Goal: Use online tool/utility: Utilize a website feature to perform a specific function

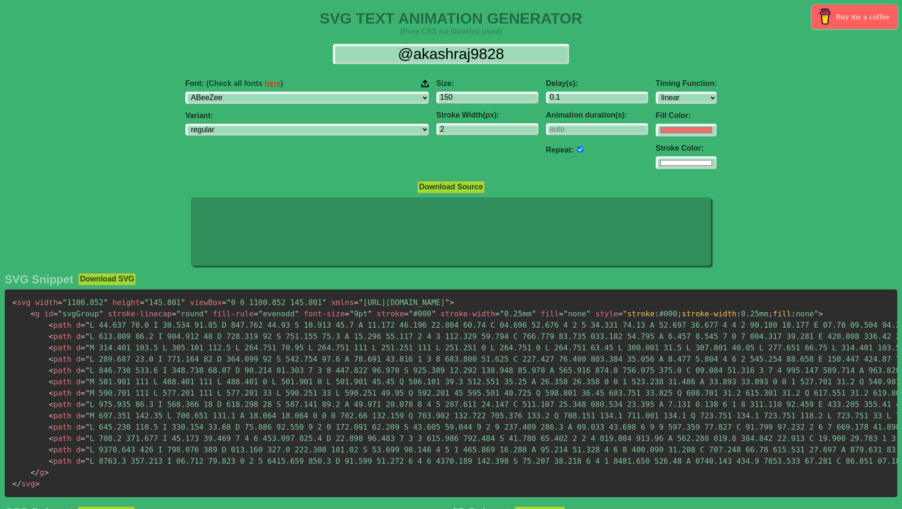
select select "linear"
click at [656, 161] on input "#ffffff" at bounding box center [686, 162] width 61 height 13
click at [656, 129] on input "#f16f6b" at bounding box center [686, 130] width 61 height 13
type input "#ffffff"
click at [432, 166] on div "Size: 150 Stroke Width(px): 2" at bounding box center [487, 124] width 110 height 105
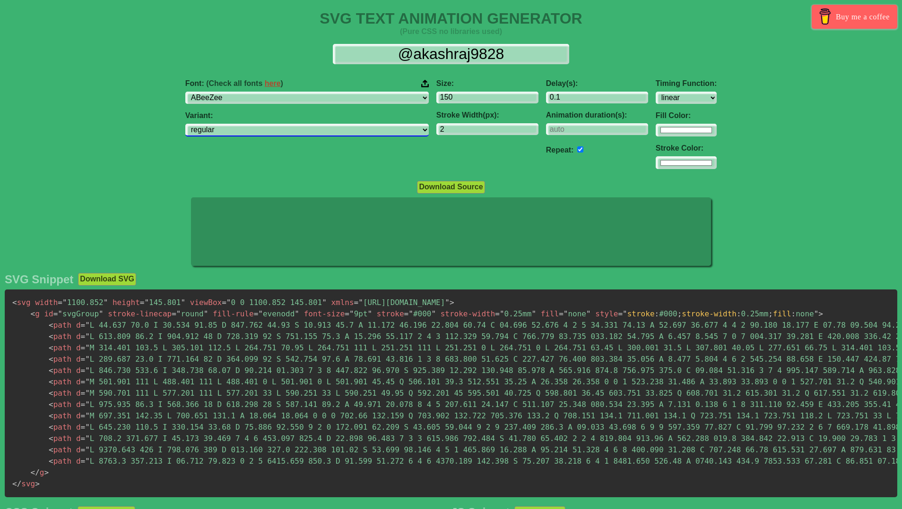
click at [327, 130] on select "regular italic" at bounding box center [306, 130] width 243 height 13
select select "italic"
click at [245, 124] on select "regular italic" at bounding box center [306, 130] width 243 height 13
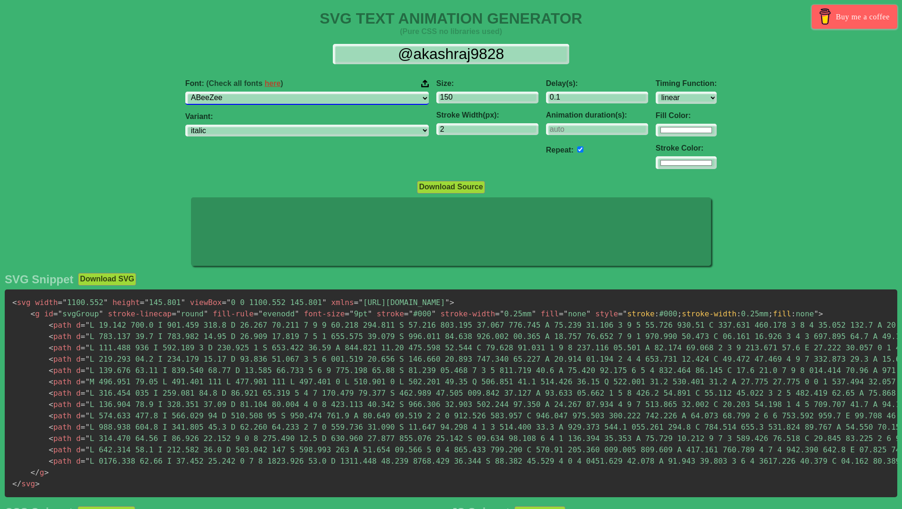
click at [307, 99] on select "ABeeZee [PERSON_NAME] Display AR One Sans [PERSON_NAME] Libre Aboreto Abril Fat…" at bounding box center [306, 98] width 243 height 13
click at [245, 92] on select "ABeeZee [PERSON_NAME] Display AR One Sans [PERSON_NAME] Libre Aboreto Abril Fat…" at bounding box center [306, 98] width 243 height 13
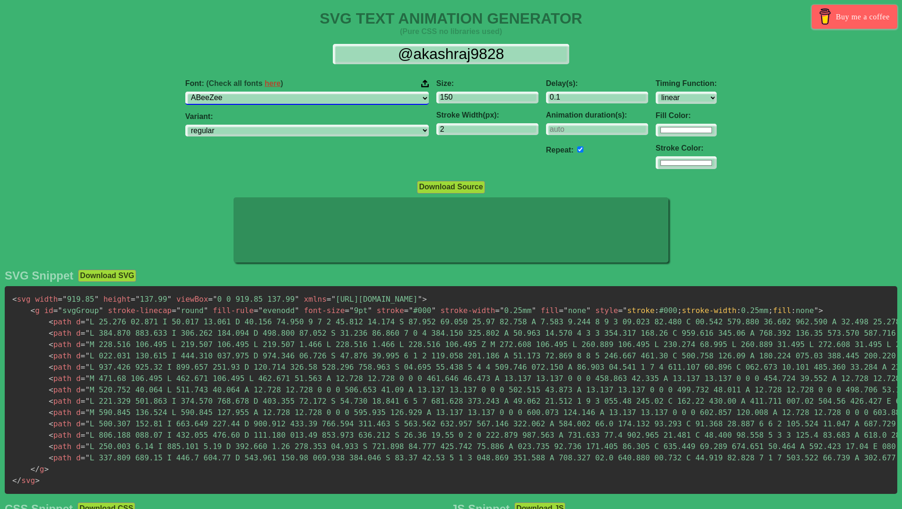
click at [296, 101] on select "ABeeZee [PERSON_NAME] Display AR One Sans [PERSON_NAME] Libre Aboreto Abril Fat…" at bounding box center [306, 98] width 243 height 13
select select "Alegreya SC"
click at [245, 92] on select "ABeeZee [PERSON_NAME] Display AR One Sans [PERSON_NAME] Libre Aboreto Abril Fat…" at bounding box center [306, 98] width 243 height 13
select select "regular"
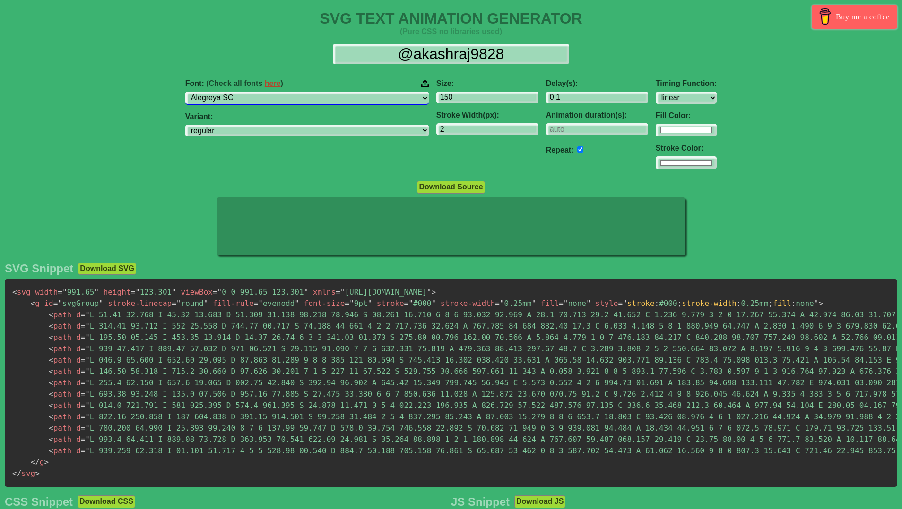
click at [313, 100] on select "ABeeZee [PERSON_NAME] Display AR One Sans [PERSON_NAME] Libre Aboreto Abril Fat…" at bounding box center [306, 98] width 243 height 13
select select "Allerta Stencil"
click at [245, 92] on select "ABeeZee [PERSON_NAME] Display AR One Sans [PERSON_NAME] Libre Aboreto Abril Fat…" at bounding box center [306, 98] width 243 height 13
select select "regular"
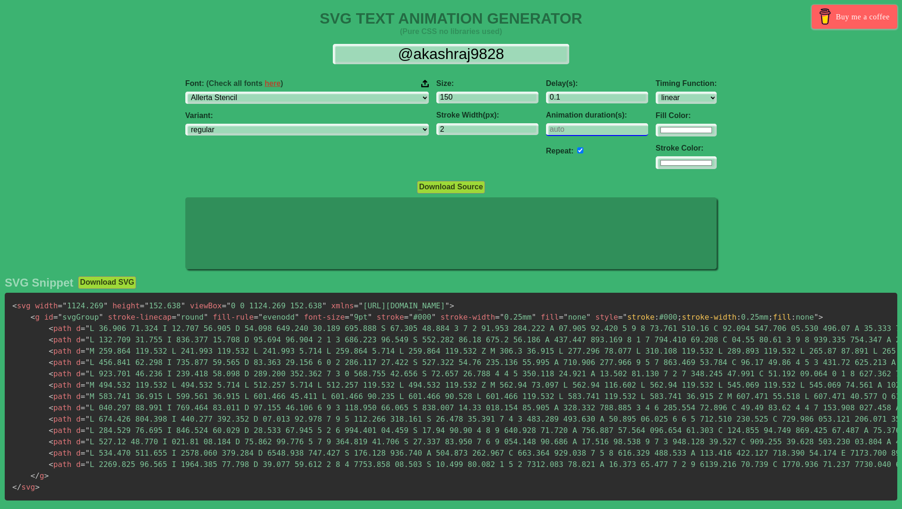
click at [546, 129] on input "number" at bounding box center [597, 129] width 102 height 13
click at [579, 126] on input "1" at bounding box center [597, 129] width 102 height 13
type input "0"
click at [578, 133] on input "0" at bounding box center [597, 129] width 102 height 13
drag, startPoint x: 575, startPoint y: 133, endPoint x: 558, endPoint y: 145, distance: 20.3
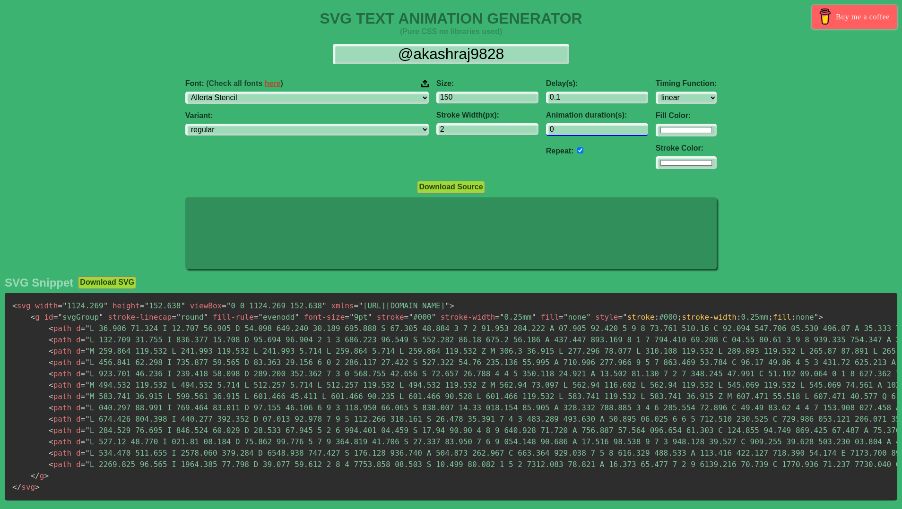
click at [575, 133] on input "0" at bounding box center [597, 129] width 102 height 13
click at [577, 150] on input "checkbox" at bounding box center [580, 150] width 6 height 6
checkbox input "false"
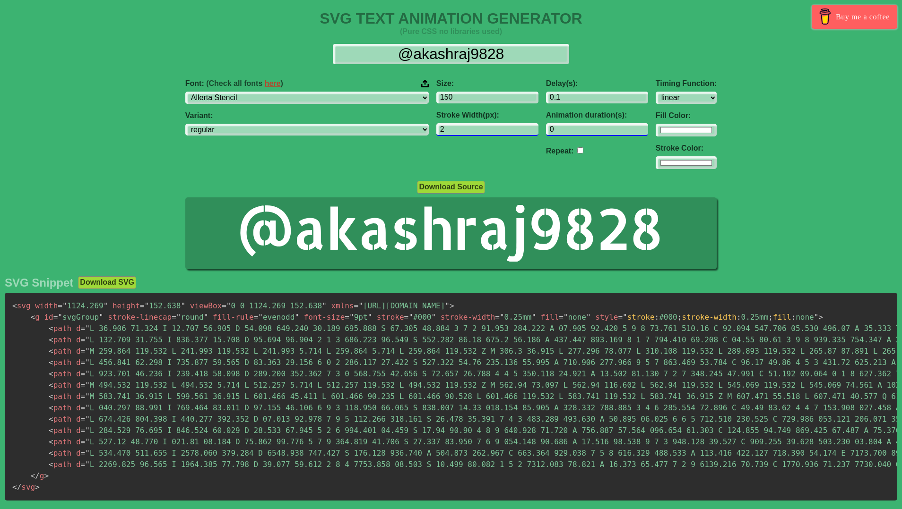
drag, startPoint x: 516, startPoint y: 130, endPoint x: 475, endPoint y: 133, distance: 40.7
click at [475, 133] on div "Font: (Check all fonts here ) ABeeZee [PERSON_NAME] Display AR One Sans [PERSON…" at bounding box center [451, 124] width 902 height 105
click at [0, 105] on div "Font: (Check all fonts here ) ABeeZee [PERSON_NAME] Display AR One Sans [PERSON…" at bounding box center [451, 124] width 902 height 105
click at [123, 110] on div "Font: (Check all fonts here ) ABeeZee [PERSON_NAME] Display AR One Sans [PERSON…" at bounding box center [451, 124] width 902 height 105
click at [577, 149] on input "checkbox" at bounding box center [580, 150] width 6 height 6
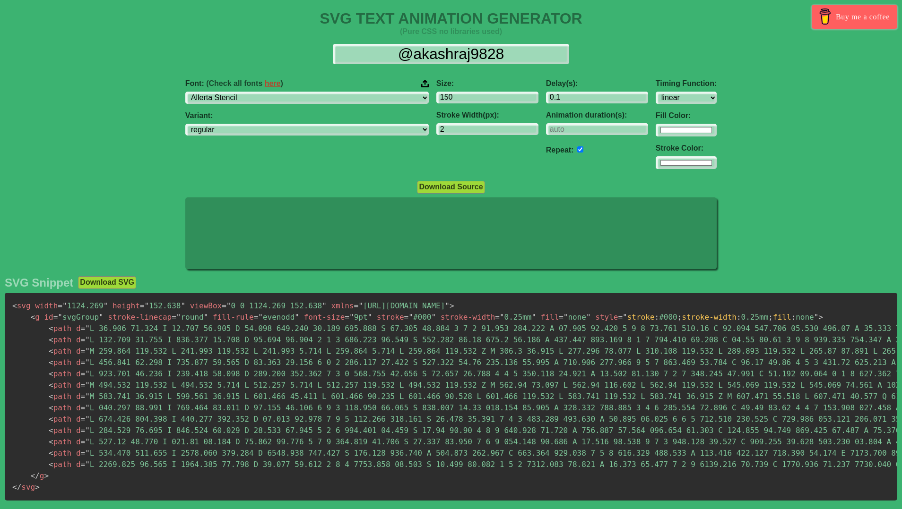
click at [577, 149] on input "checkbox" at bounding box center [580, 150] width 6 height 6
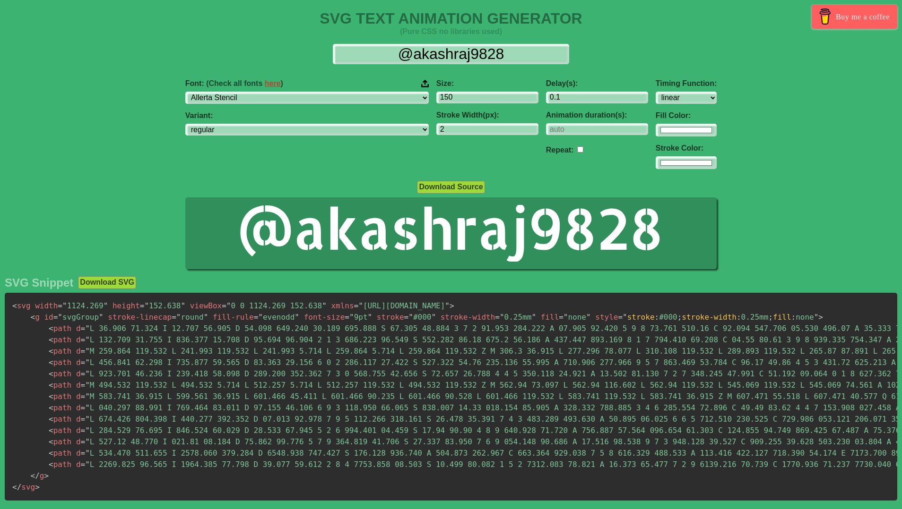
click at [577, 149] on input "checkbox" at bounding box center [580, 150] width 6 height 6
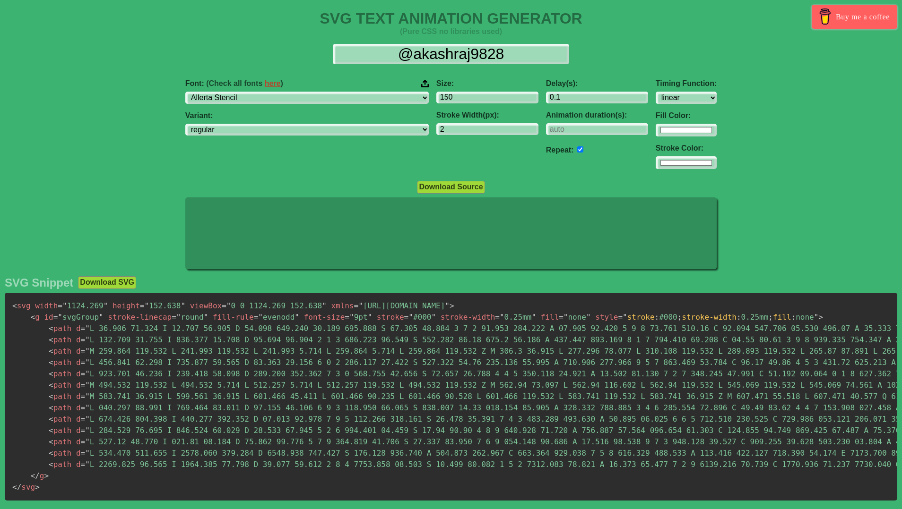
click at [577, 149] on input "checkbox" at bounding box center [580, 150] width 6 height 6
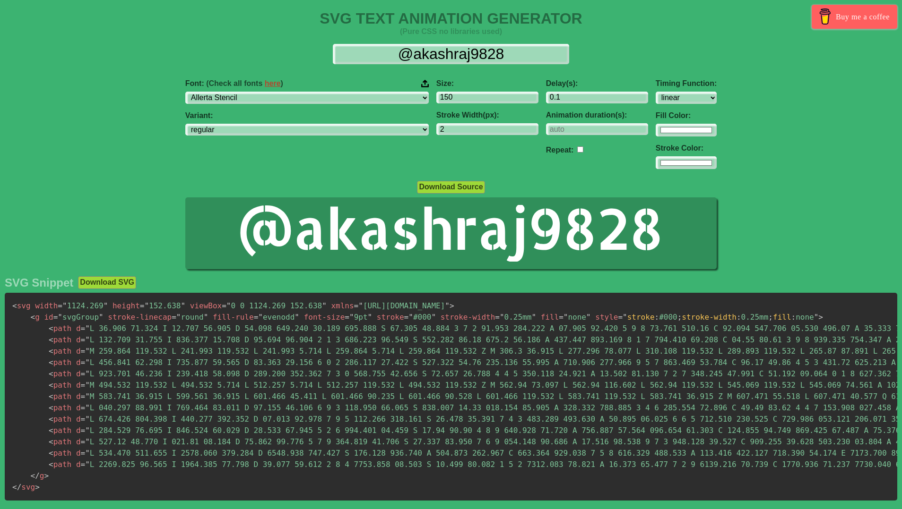
click at [577, 149] on input "checkbox" at bounding box center [580, 150] width 6 height 6
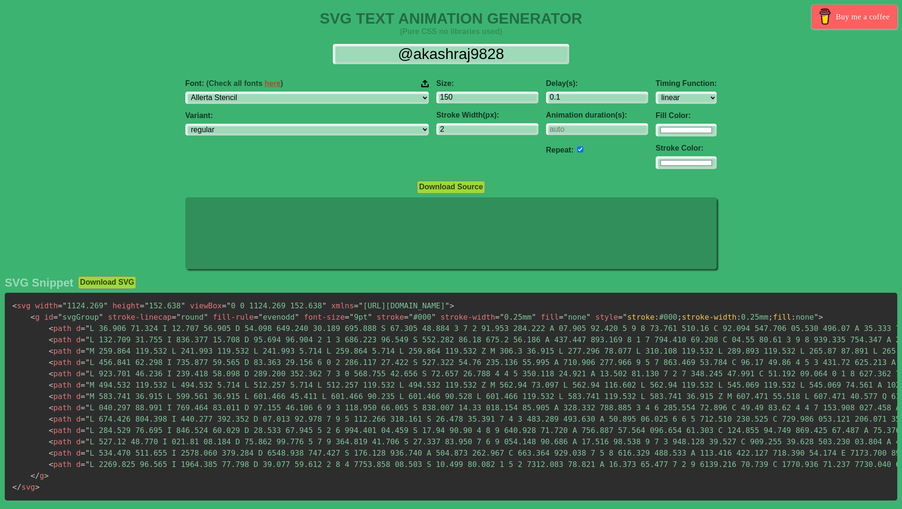
click at [577, 149] on input "checkbox" at bounding box center [580, 150] width 6 height 6
checkbox input "false"
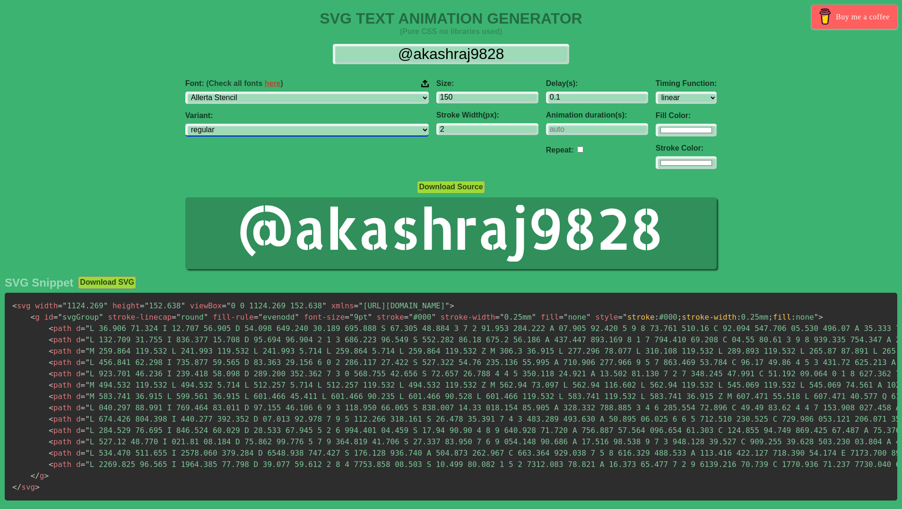
click at [295, 133] on select "regular" at bounding box center [306, 130] width 243 height 13
drag, startPoint x: 295, startPoint y: 133, endPoint x: 297, endPoint y: 121, distance: 12.4
click at [295, 133] on select "regular" at bounding box center [306, 130] width 243 height 13
click at [296, 101] on select "ABeeZee [PERSON_NAME] Display AR One Sans [PERSON_NAME] Libre Aboreto Abril Fat…" at bounding box center [306, 98] width 243 height 13
click at [245, 92] on select "ABeeZee [PERSON_NAME] Display AR One Sans [PERSON_NAME] Libre Aboreto Abril Fat…" at bounding box center [306, 98] width 243 height 13
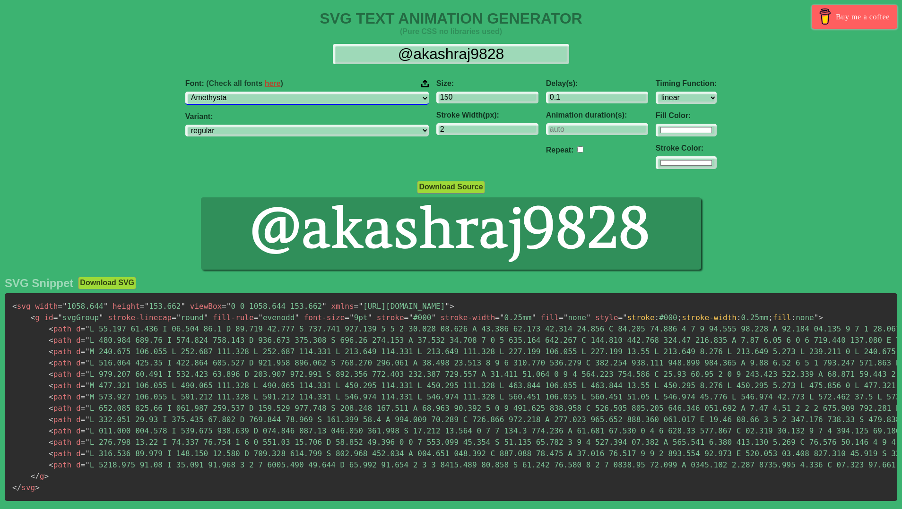
click at [314, 97] on select "ABeeZee [PERSON_NAME] Display AR One Sans [PERSON_NAME] Libre Aboreto Abril Fat…" at bounding box center [306, 98] width 243 height 13
select select "Amiri"
click at [245, 92] on select "ABeeZee [PERSON_NAME] Display AR One Sans [PERSON_NAME] Libre Aboreto Abril Fat…" at bounding box center [306, 98] width 243 height 13
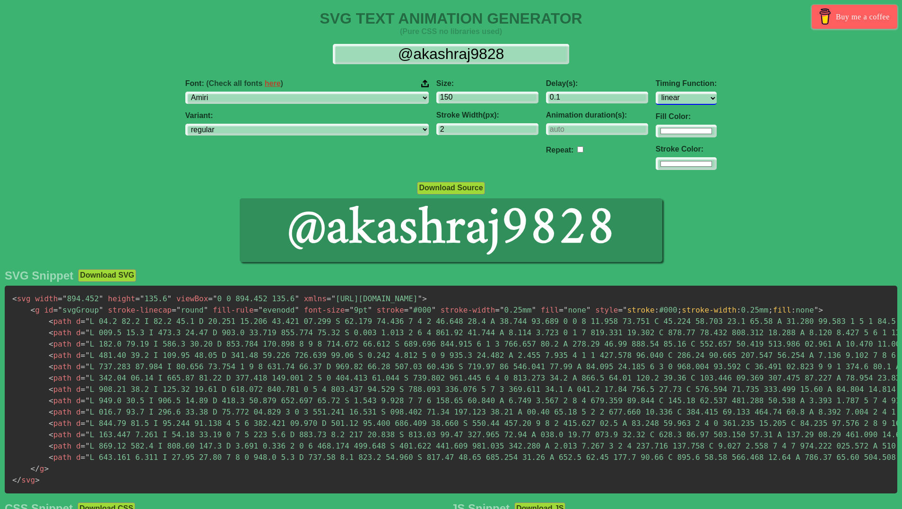
click at [656, 99] on select "ease ease-in ease-out ease-in-out linear step-start step-end" at bounding box center [686, 98] width 61 height 13
select select "ease"
click at [656, 92] on select "ease ease-in ease-out ease-in-out linear step-start step-end" at bounding box center [686, 98] width 61 height 13
select select "italic"
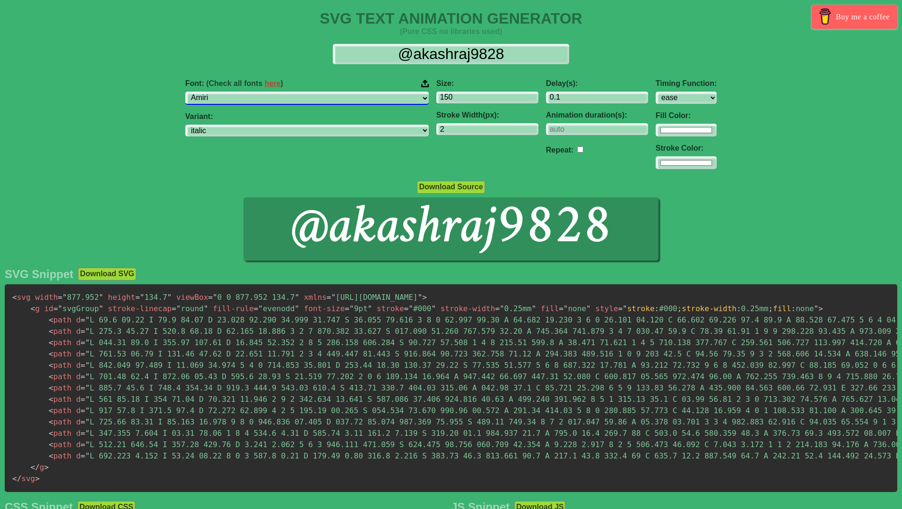
click at [310, 104] on select "ABeeZee [PERSON_NAME] Display AR One Sans [PERSON_NAME] Libre Aboreto Abril Fat…" at bounding box center [306, 98] width 243 height 13
select select "Arsenal"
click at [245, 92] on select "ABeeZee [PERSON_NAME] Display AR One Sans [PERSON_NAME] Libre Aboreto Abril Fat…" at bounding box center [306, 98] width 243 height 13
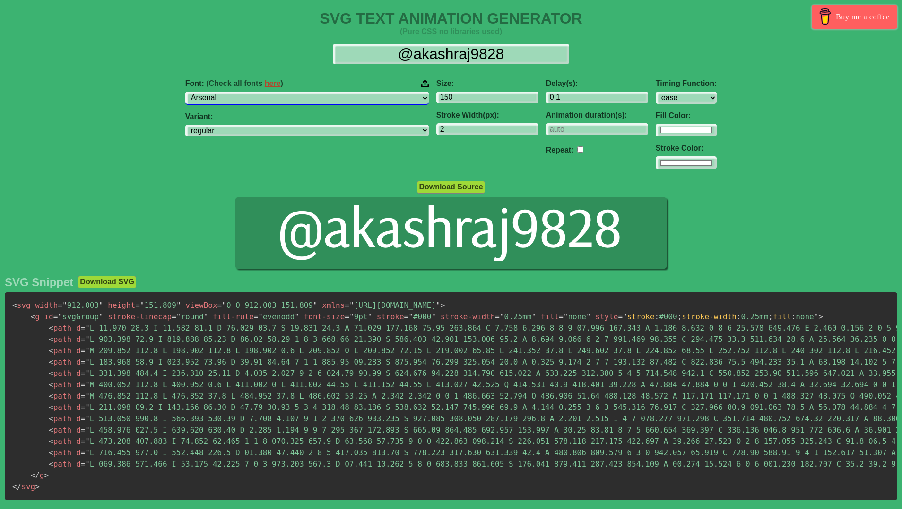
click at [339, 97] on select "ABeeZee [PERSON_NAME] Display AR One Sans [PERSON_NAME] Libre Aboreto Abril Fat…" at bounding box center [306, 98] width 243 height 13
drag, startPoint x: 176, startPoint y: 149, endPoint x: 187, endPoint y: 144, distance: 12.0
click at [180, 146] on div "Font: (Check all fonts here ) ABeeZee [PERSON_NAME] Display AR One Sans [PERSON…" at bounding box center [451, 124] width 902 height 105
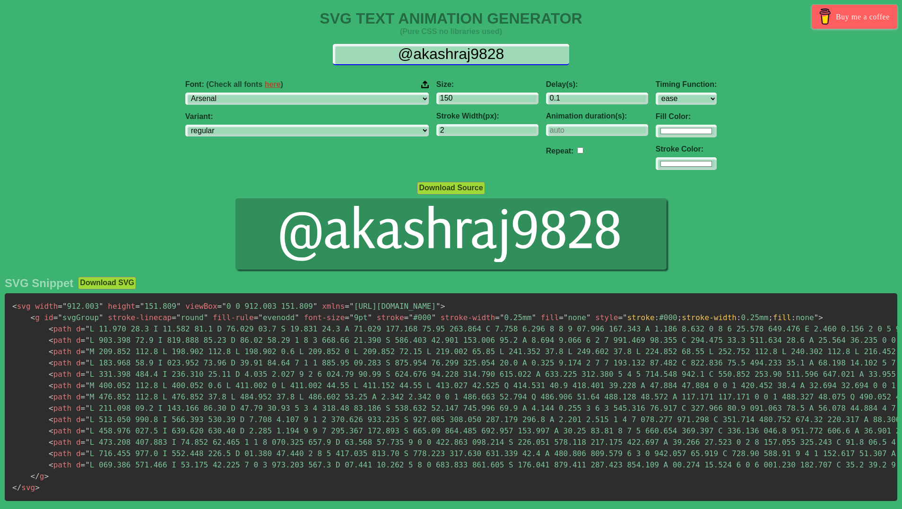
drag, startPoint x: 518, startPoint y: 51, endPoint x: 365, endPoint y: 57, distance: 152.8
click at [366, 57] on input "@akashraj9828" at bounding box center [451, 54] width 236 height 21
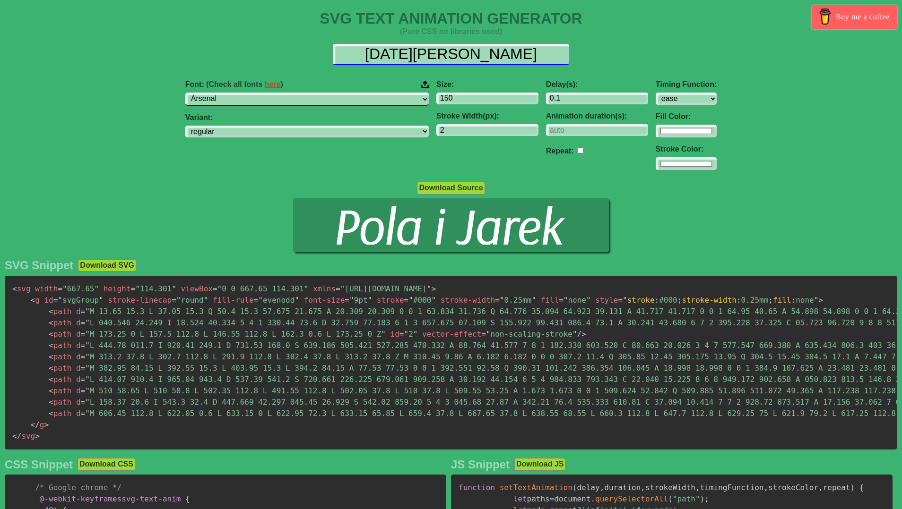
type input "[DATE][PERSON_NAME]"
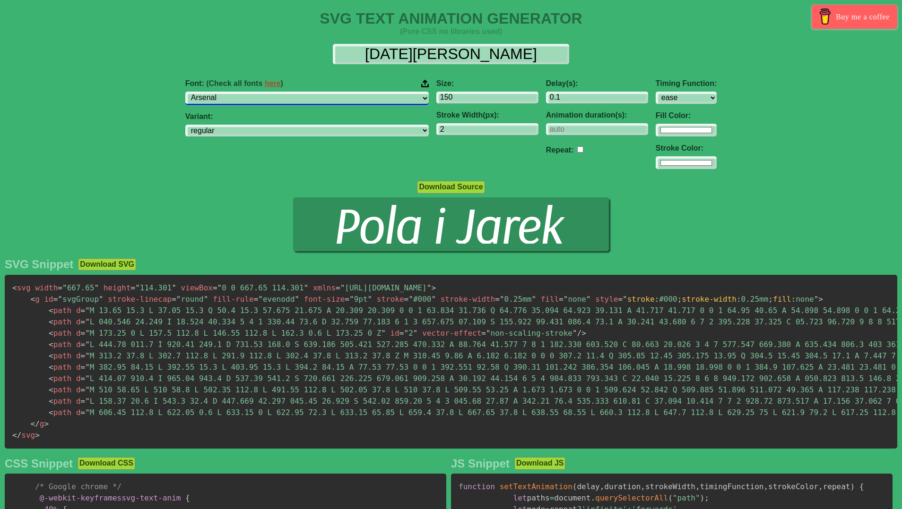
click at [319, 103] on select "ABeeZee [PERSON_NAME] Display AR One Sans [PERSON_NAME] Libre Aboreto Abril Fat…" at bounding box center [306, 98] width 243 height 13
click at [245, 92] on select "ABeeZee [PERSON_NAME] Display AR One Sans [PERSON_NAME] Libre Aboreto Abril Fat…" at bounding box center [306, 98] width 243 height 13
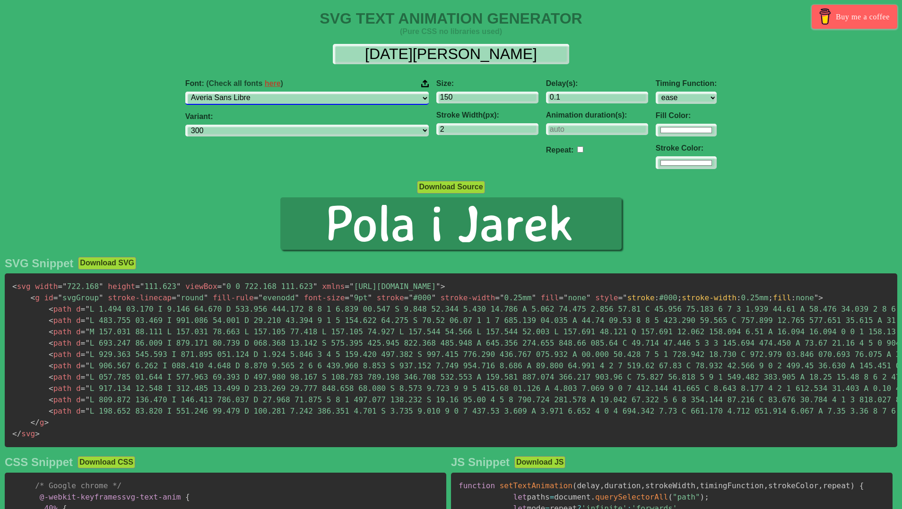
click at [326, 95] on select "ABeeZee [PERSON_NAME] Display AR One Sans [PERSON_NAME] Libre Aboreto Abril Fat…" at bounding box center [306, 98] width 243 height 13
click at [245, 92] on select "ABeeZee [PERSON_NAME] Display AR One Sans [PERSON_NAME] Libre Aboreto Abril Fat…" at bounding box center [306, 98] width 243 height 13
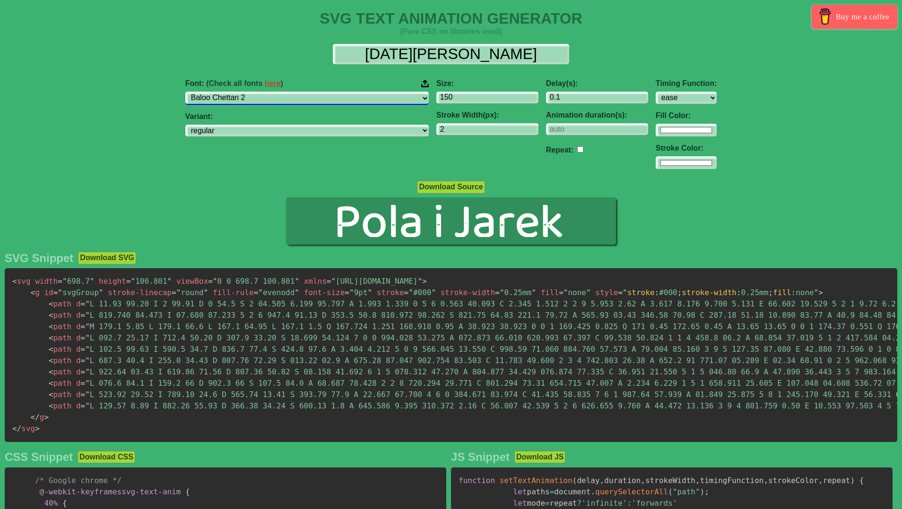
click at [312, 97] on select "ABeeZee [PERSON_NAME] Display AR One Sans [PERSON_NAME] Libre Aboreto Abril Fat…" at bounding box center [306, 98] width 243 height 13
select select "Cabin"
click at [245, 92] on select "ABeeZee [PERSON_NAME] Display AR One Sans [PERSON_NAME] Libre Aboreto Abril Fat…" at bounding box center [306, 98] width 243 height 13
select select "regular"
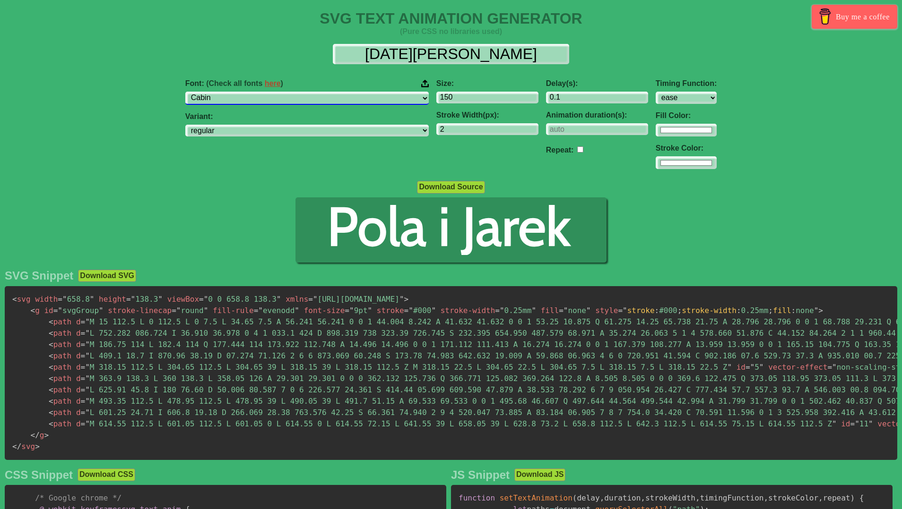
click at [324, 98] on select "ABeeZee [PERSON_NAME] Display AR One Sans [PERSON_NAME] Libre Aboreto Abril Fat…" at bounding box center [306, 98] width 243 height 13
select select "Chiron Hei HK"
click at [245, 92] on select "ABeeZee [PERSON_NAME] Display AR One Sans [PERSON_NAME] Libre Aboreto Abril Fat…" at bounding box center [306, 98] width 243 height 13
select select "200"
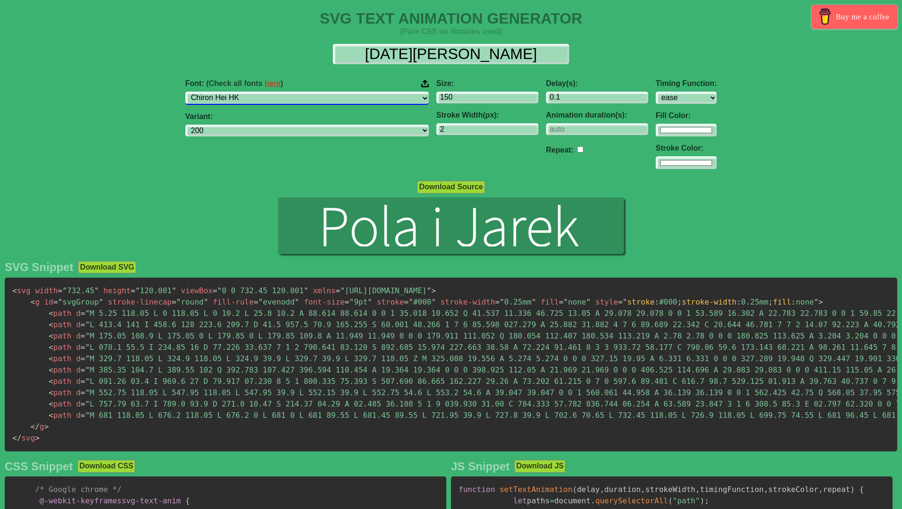
click at [311, 96] on select "ABeeZee [PERSON_NAME] Display AR One Sans [PERSON_NAME] Libre Aboreto Abril Fat…" at bounding box center [306, 98] width 243 height 13
click at [309, 98] on select "ABeeZee [PERSON_NAME] Display AR One Sans [PERSON_NAME] Libre Aboreto Abril Fat…" at bounding box center [306, 98] width 243 height 13
select select "Jomolhari"
click at [245, 92] on select "ABeeZee [PERSON_NAME] Display AR One Sans [PERSON_NAME] Libre Aboreto Abril Fat…" at bounding box center [306, 98] width 243 height 13
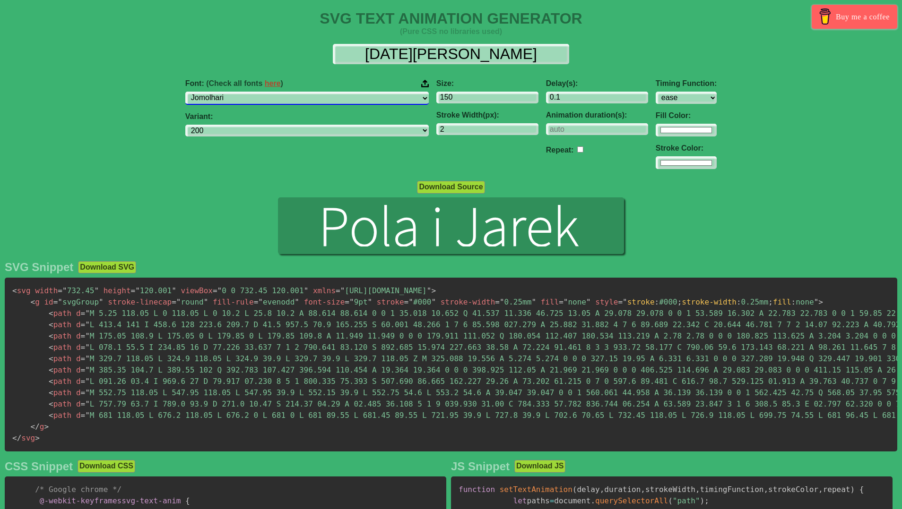
select select "regular"
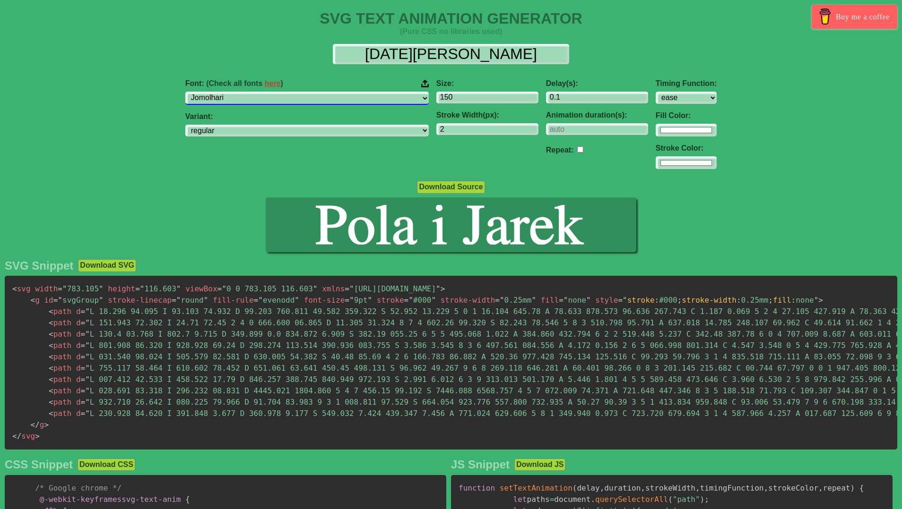
click at [354, 98] on select "ABeeZee [PERSON_NAME] Display AR One Sans [PERSON_NAME] Libre Aboreto Abril Fat…" at bounding box center [306, 98] width 243 height 13
click at [360, 101] on select "ABeeZee [PERSON_NAME] Display AR One Sans [PERSON_NAME] Libre Aboreto Abril Fat…" at bounding box center [306, 98] width 243 height 13
select select "Aguafina Script"
click at [245, 92] on select "ABeeZee [PERSON_NAME] Display AR One Sans [PERSON_NAME] Libre Aboreto Abril Fat…" at bounding box center [306, 98] width 243 height 13
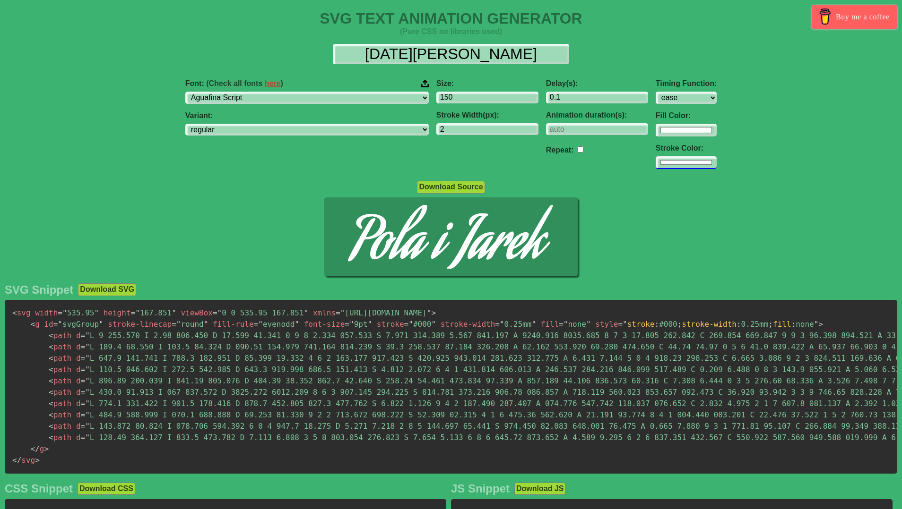
click at [656, 163] on input "#ffffff" at bounding box center [686, 162] width 61 height 13
click at [542, 175] on div "Delay(s): 0.1 Animation duration(s): Repeat:" at bounding box center [597, 124] width 110 height 105
click at [577, 151] on input "checkbox" at bounding box center [580, 150] width 6 height 6
checkbox input "true"
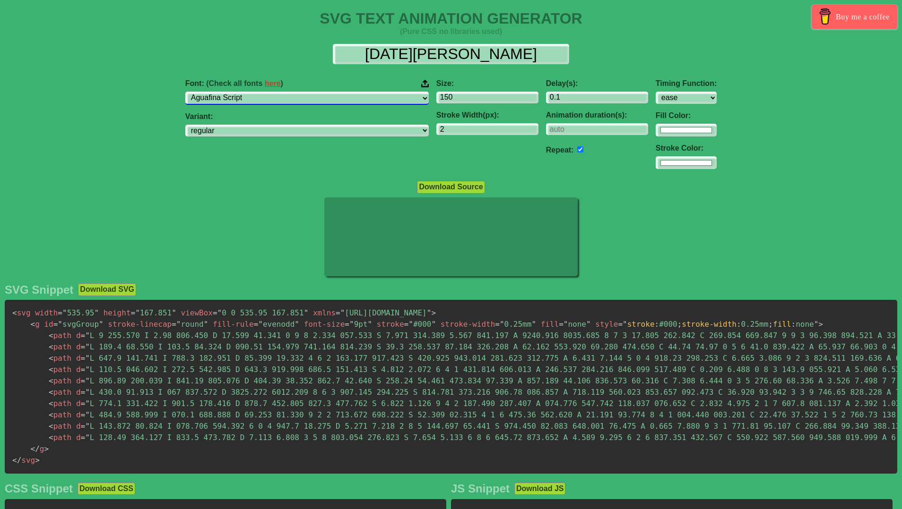
click at [326, 98] on select "ABeeZee [PERSON_NAME] Display AR One Sans [PERSON_NAME] Libre Aboreto Abril Fat…" at bounding box center [306, 98] width 243 height 13
click at [245, 92] on select "ABeeZee [PERSON_NAME] Display AR One Sans [PERSON_NAME] Libre Aboreto Abril Fat…" at bounding box center [306, 98] width 243 height 13
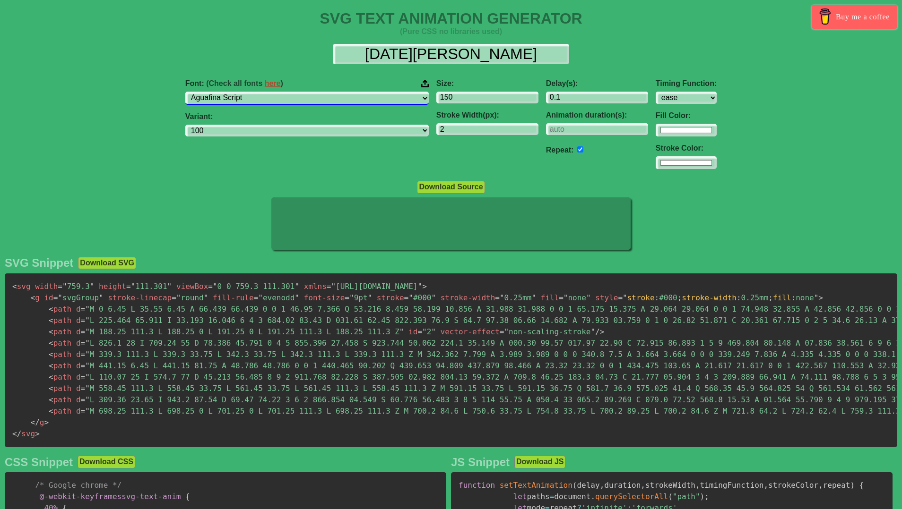
click at [296, 103] on select "ABeeZee [PERSON_NAME] Display AR One Sans [PERSON_NAME] Libre Aboreto Abril Fat…" at bounding box center [306, 98] width 243 height 13
select select "[PERSON_NAME]"
click at [245, 92] on select "ABeeZee [PERSON_NAME] Display AR One Sans [PERSON_NAME] Libre Aboreto Abril Fat…" at bounding box center [306, 98] width 243 height 13
select select "regular"
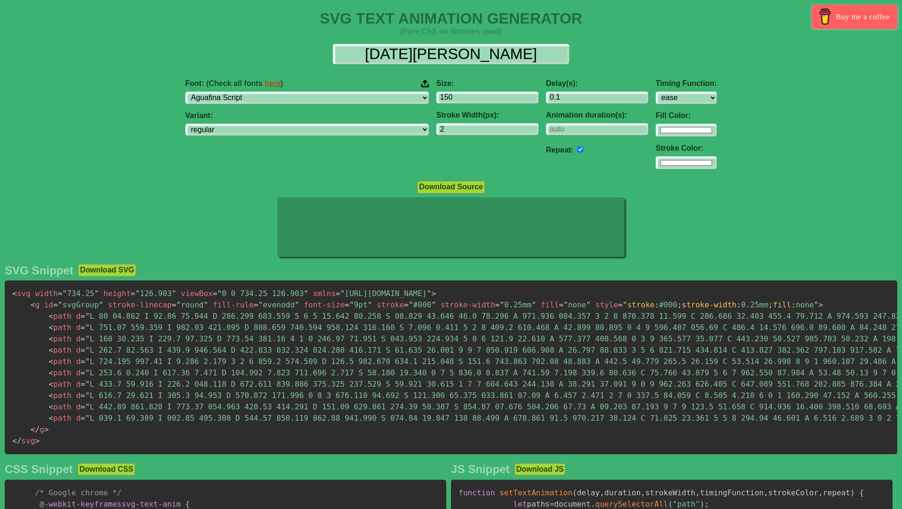
click at [184, 214] on div at bounding box center [451, 229] width 902 height 62
click at [577, 150] on input "checkbox" at bounding box center [580, 150] width 6 height 6
checkbox input "false"
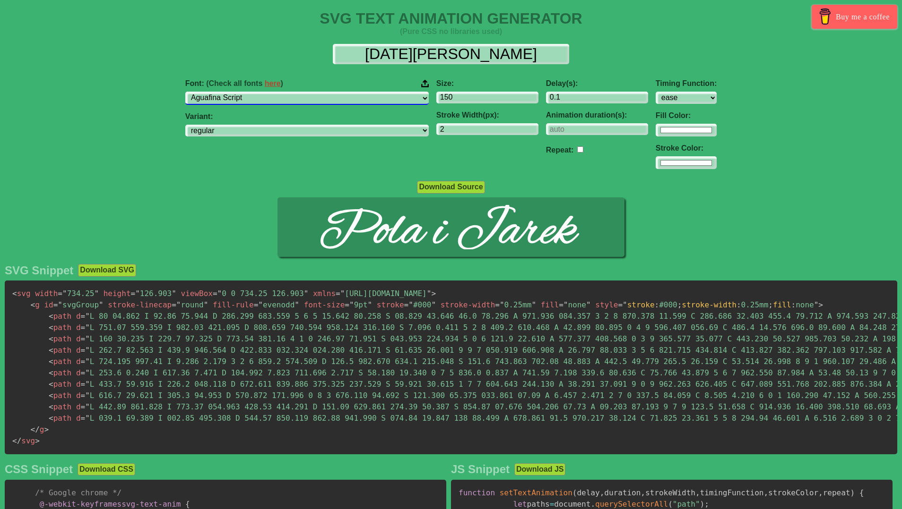
click at [287, 97] on select "ABeeZee [PERSON_NAME] Display AR One Sans [PERSON_NAME] Libre Aboreto Abril Fat…" at bounding box center [306, 98] width 243 height 13
select select "Allura"
click at [245, 92] on select "ABeeZee [PERSON_NAME] Display AR One Sans [PERSON_NAME] Libre Aboreto Abril Fat…" at bounding box center [306, 98] width 243 height 13
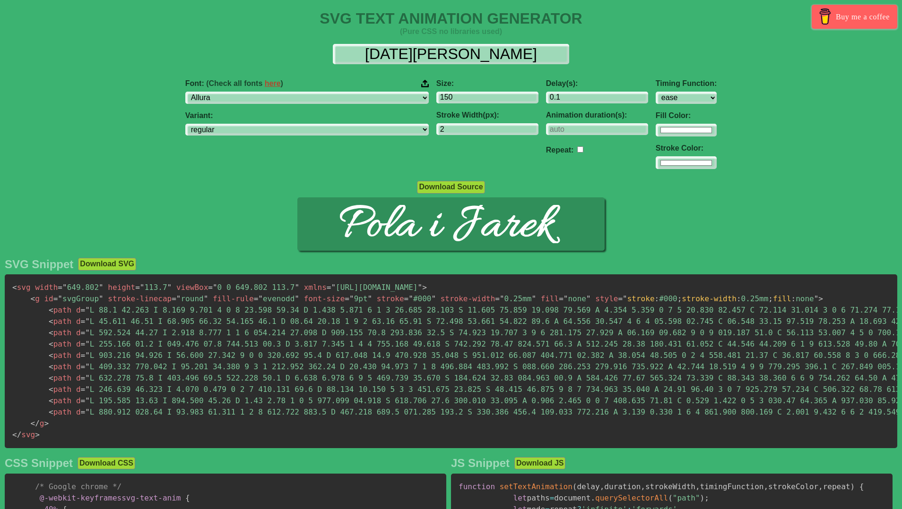
click at [577, 149] on input "checkbox" at bounding box center [580, 150] width 6 height 6
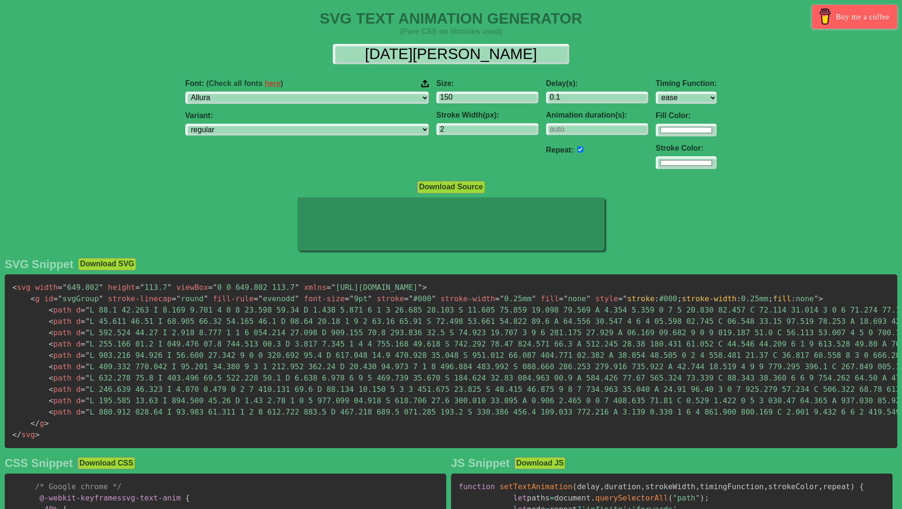
click at [577, 150] on input "checkbox" at bounding box center [580, 150] width 6 height 6
checkbox input "false"
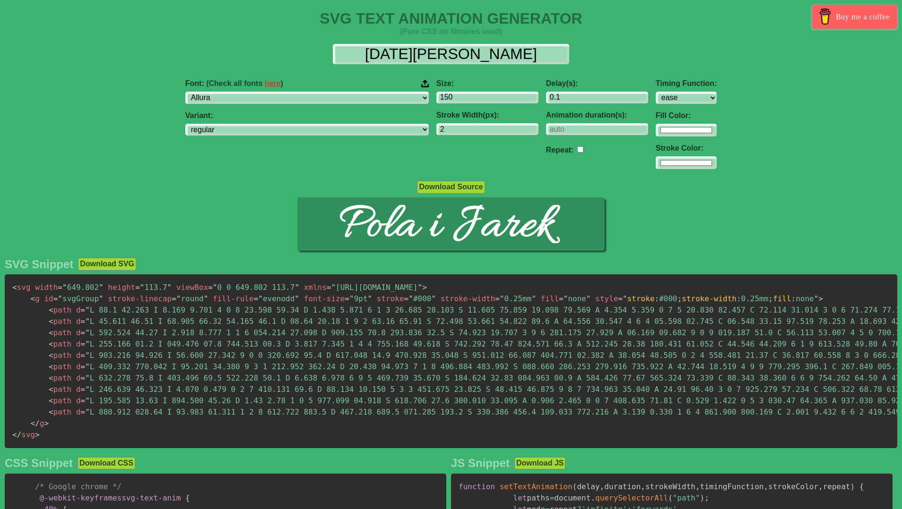
click at [338, 139] on div "Font: (Check all fonts here ) ABeeZee [PERSON_NAME] Display AR One Sans [PERSON…" at bounding box center [306, 124] width 251 height 105
click at [336, 134] on select "regular" at bounding box center [306, 130] width 243 height 13
click at [331, 131] on select "regular" at bounding box center [306, 130] width 243 height 13
click at [474, 129] on input "1" at bounding box center [487, 129] width 102 height 13
type input "0"
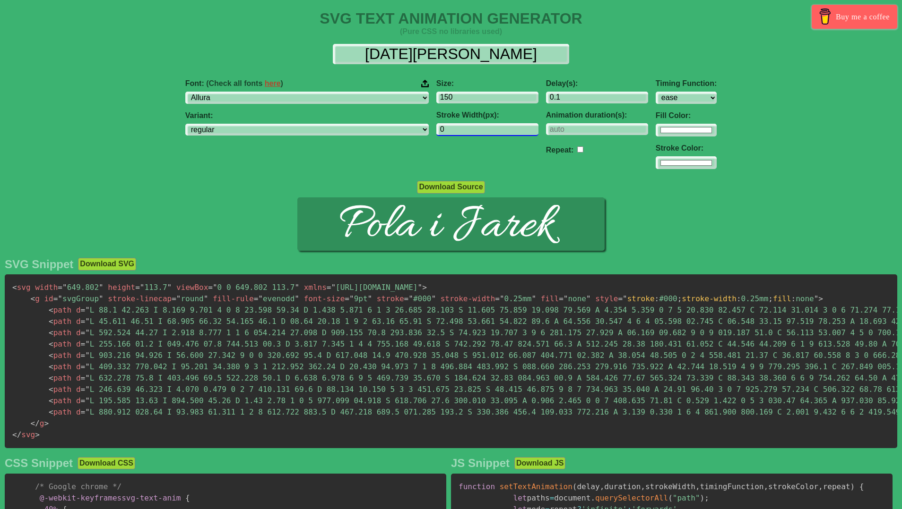
click at [474, 130] on input "0" at bounding box center [487, 129] width 102 height 13
click at [432, 158] on div "Size: 150 Stroke Width(px): 0" at bounding box center [487, 124] width 110 height 105
click at [577, 150] on input "checkbox" at bounding box center [580, 150] width 6 height 6
checkbox input "true"
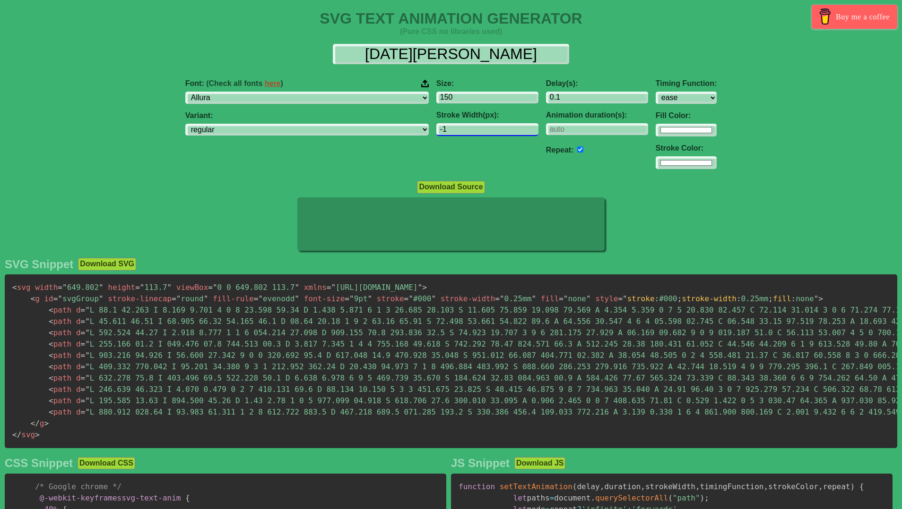
click at [476, 130] on input "-1" at bounding box center [487, 129] width 102 height 13
click at [474, 125] on input "0" at bounding box center [487, 129] width 102 height 13
type input "1"
click at [474, 125] on input "1" at bounding box center [487, 129] width 102 height 13
click at [325, 97] on select "ABeeZee [PERSON_NAME] Display AR One Sans [PERSON_NAME] Libre Aboreto Abril Fat…" at bounding box center [306, 98] width 243 height 13
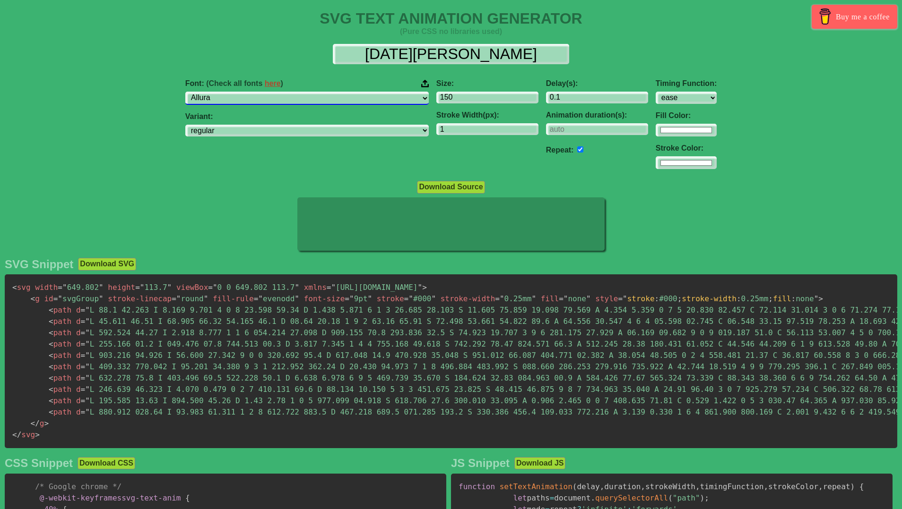
select select "[PERSON_NAME]"
click at [245, 92] on select "ABeeZee [PERSON_NAME] Display AR One Sans [PERSON_NAME] Libre Aboreto Abril Fat…" at bounding box center [306, 98] width 243 height 13
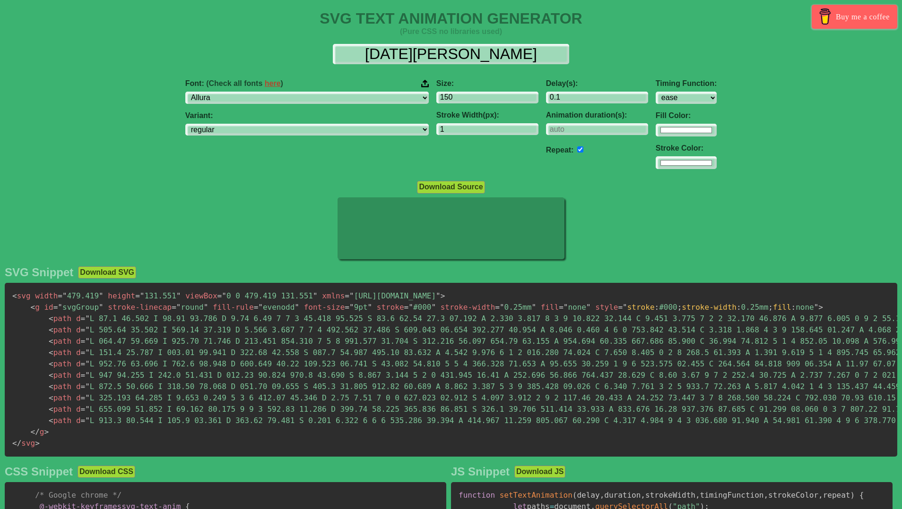
click at [229, 190] on div "Download Source" at bounding box center [451, 187] width 902 height 13
click at [474, 127] on input "2" at bounding box center [487, 129] width 102 height 13
click at [474, 127] on input "3" at bounding box center [487, 129] width 102 height 13
click at [474, 127] on input "4" at bounding box center [487, 129] width 102 height 13
click at [474, 127] on input "5" at bounding box center [487, 129] width 102 height 13
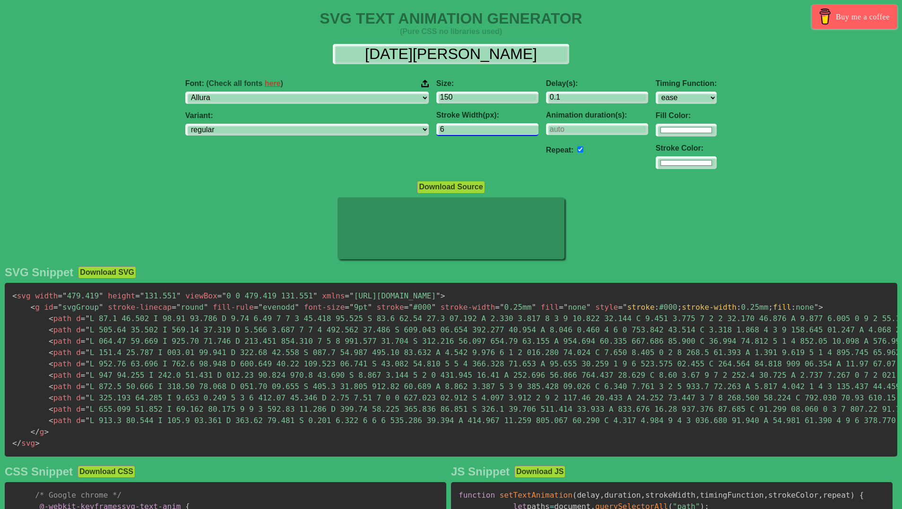
click at [474, 127] on input "6" at bounding box center [487, 129] width 102 height 13
click at [474, 127] on input "7" at bounding box center [487, 129] width 102 height 13
click at [474, 132] on input "6" at bounding box center [487, 129] width 102 height 13
click at [474, 132] on input "5" at bounding box center [487, 129] width 102 height 13
click at [254, 193] on div "Download Source" at bounding box center [451, 187] width 902 height 13
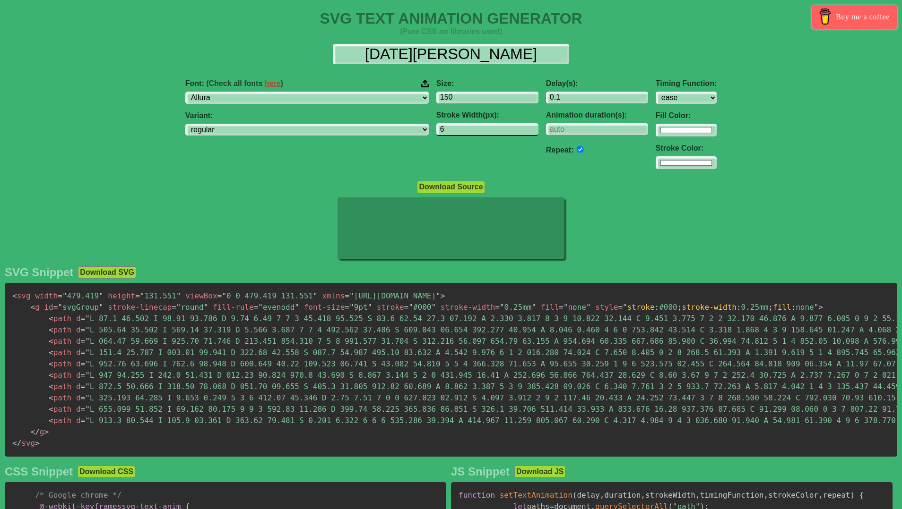
click at [475, 127] on input "6" at bounding box center [487, 129] width 102 height 13
click at [432, 156] on div "Size: 150 Stroke Width(px): 6" at bounding box center [487, 124] width 110 height 105
click at [475, 130] on input "5" at bounding box center [487, 129] width 102 height 13
click at [475, 130] on input "4" at bounding box center [487, 129] width 102 height 13
click at [475, 130] on input "3" at bounding box center [487, 129] width 102 height 13
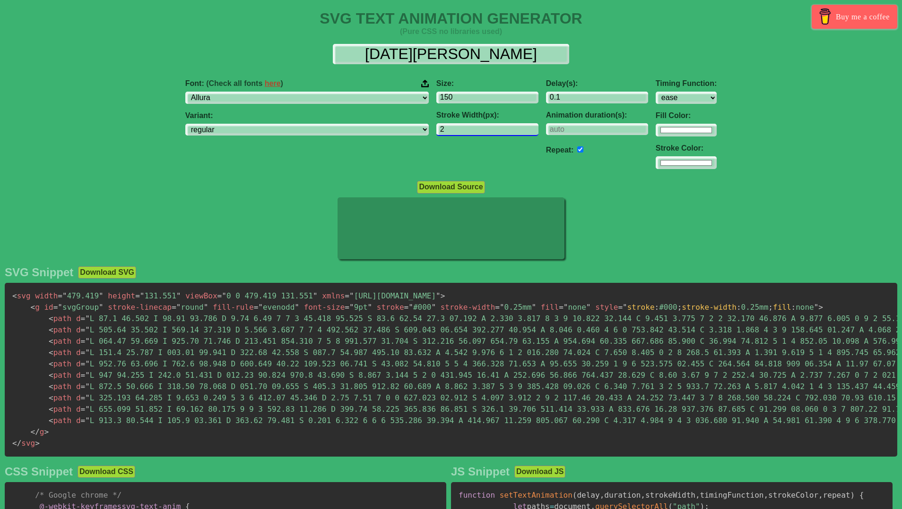
click at [475, 130] on input "2" at bounding box center [487, 129] width 102 height 13
type input "1"
click at [475, 130] on input "1" at bounding box center [487, 129] width 102 height 13
click at [271, 174] on div "Font: (Check all fonts here ) ABeeZee [PERSON_NAME] Display AR One Sans [PERSON…" at bounding box center [306, 124] width 251 height 105
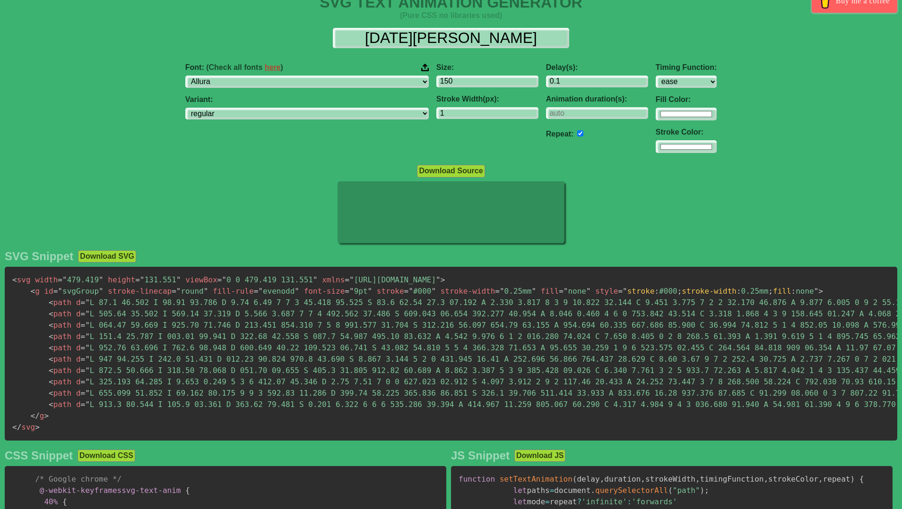
scroll to position [16, 0]
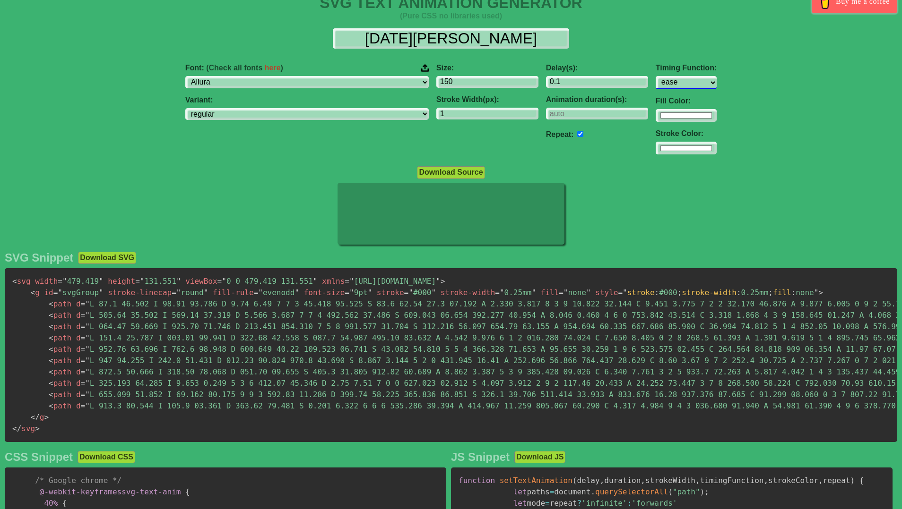
click at [656, 79] on select "ease ease-in ease-out ease-in-out linear step-start step-end" at bounding box center [686, 82] width 61 height 13
click at [656, 76] on select "ease ease-in ease-out ease-in-out linear step-start step-end" at bounding box center [686, 82] width 61 height 13
click at [656, 81] on select "ease ease-in ease-out ease-in-out linear step-start step-end" at bounding box center [686, 82] width 61 height 13
click at [656, 76] on select "ease ease-in ease-out ease-in-out linear step-start step-end" at bounding box center [686, 82] width 61 height 13
click at [656, 81] on select "ease ease-in ease-out ease-in-out linear step-start step-end" at bounding box center [686, 82] width 61 height 13
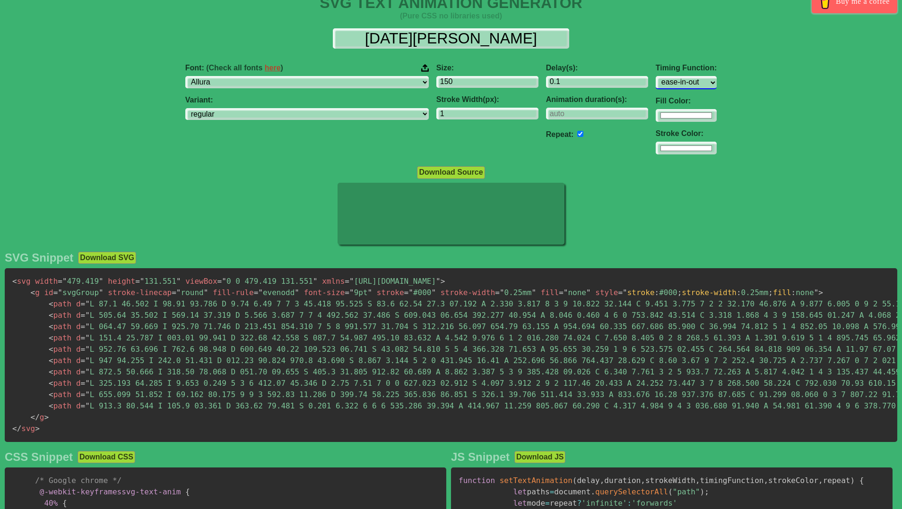
click at [656, 76] on select "ease ease-in ease-out ease-in-out linear step-start step-end" at bounding box center [686, 82] width 61 height 13
click at [656, 85] on select "ease ease-in ease-out ease-in-out linear step-start step-end" at bounding box center [686, 82] width 61 height 13
click at [656, 76] on select "ease ease-in ease-out ease-in-out linear step-start step-end" at bounding box center [686, 82] width 61 height 13
click at [656, 83] on select "ease ease-in ease-out ease-in-out linear step-start step-end" at bounding box center [686, 82] width 61 height 13
click at [656, 76] on select "ease ease-in ease-out ease-in-out linear step-start step-end" at bounding box center [686, 82] width 61 height 13
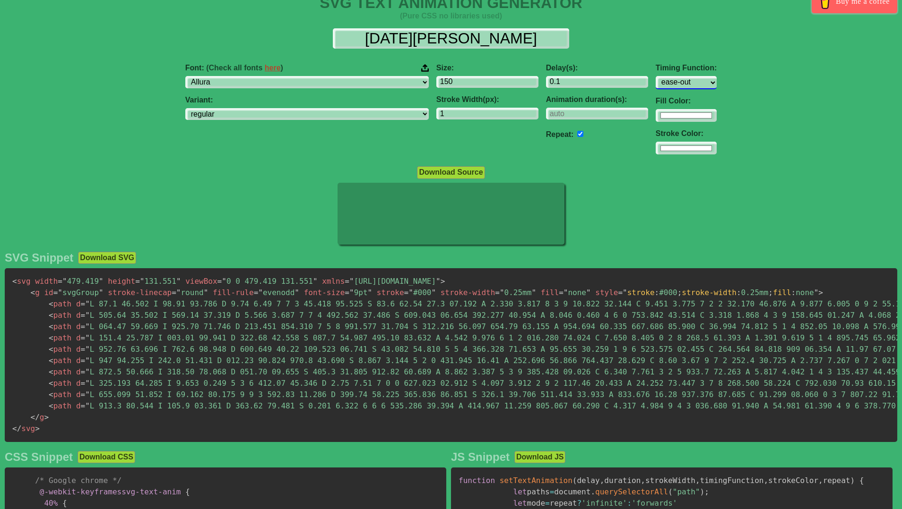
click at [656, 86] on select "ease ease-in ease-out ease-in-out linear step-start step-end" at bounding box center [686, 82] width 61 height 13
select select "ease-in-out"
click at [656, 76] on select "ease ease-in ease-out ease-in-out linear step-start step-end" at bounding box center [686, 82] width 61 height 13
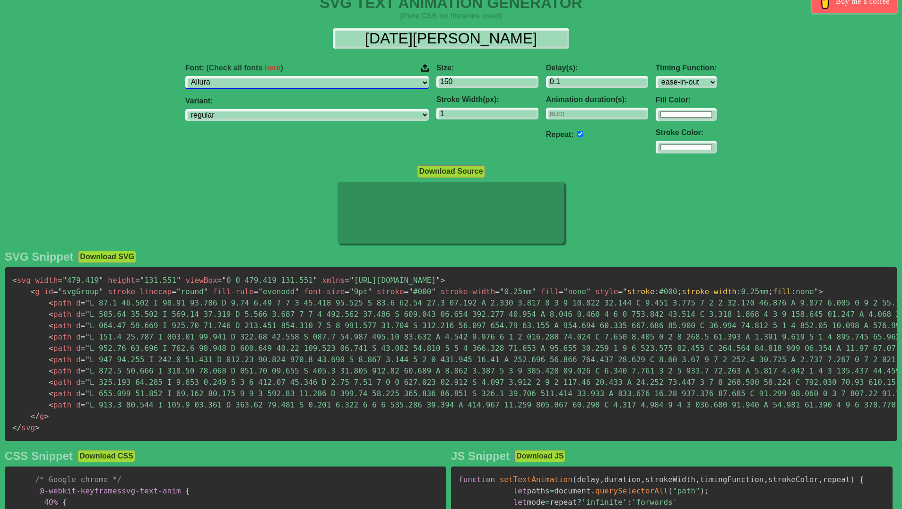
click at [331, 78] on select "ABeeZee [PERSON_NAME] Display AR One Sans [PERSON_NAME] Libre Aboreto Abril Fat…" at bounding box center [306, 82] width 243 height 13
click at [245, 76] on select "ABeeZee [PERSON_NAME] Display AR One Sans [PERSON_NAME] Libre Aboreto Abril Fat…" at bounding box center [306, 82] width 243 height 13
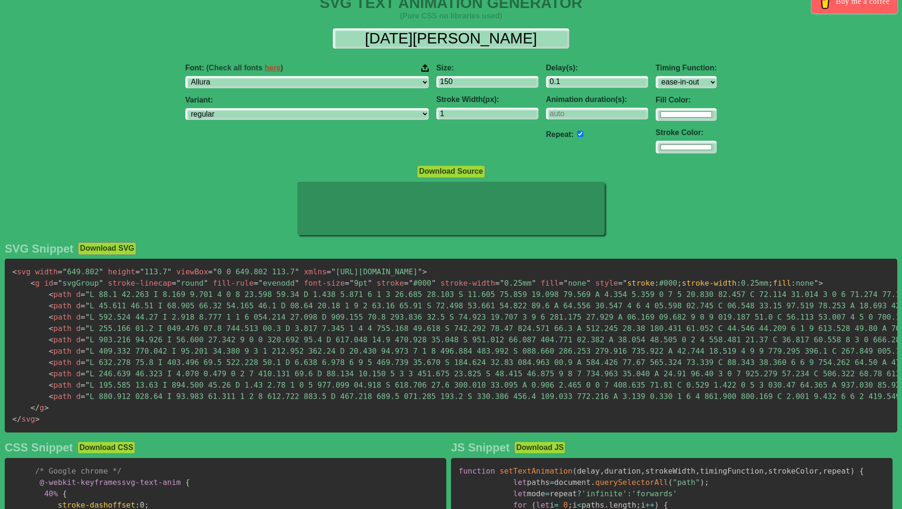
click at [249, 194] on div at bounding box center [451, 210] width 902 height 56
click at [312, 85] on select "ABeeZee [PERSON_NAME] Display AR One Sans [PERSON_NAME] Libre Aboreto Abril Fat…" at bounding box center [306, 82] width 243 height 13
select select "[PERSON_NAME]"
click at [245, 76] on select "ABeeZee [PERSON_NAME] Display AR One Sans [PERSON_NAME] Libre Aboreto Abril Fat…" at bounding box center [306, 82] width 243 height 13
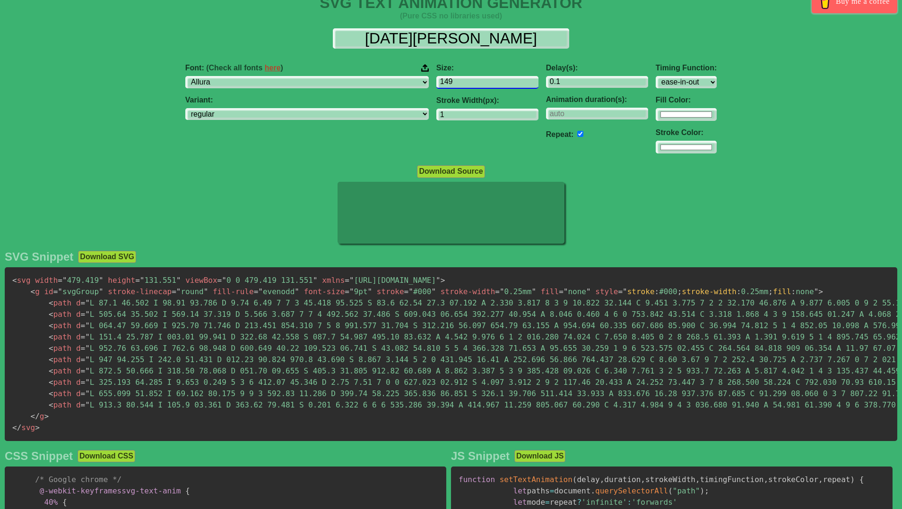
click at [475, 86] on input "149" at bounding box center [487, 82] width 102 height 13
click at [475, 86] on input "148" at bounding box center [487, 82] width 102 height 13
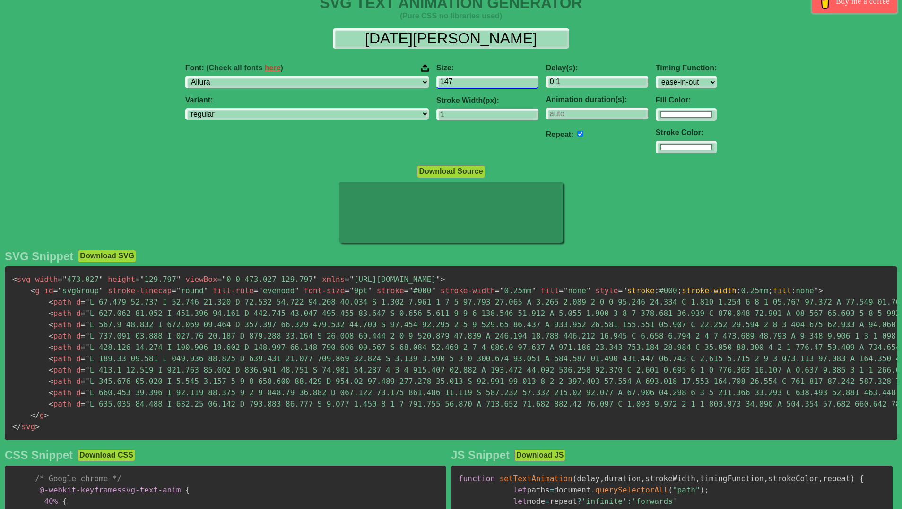
click at [475, 86] on input "147" at bounding box center [487, 82] width 102 height 13
click at [475, 86] on input "146" at bounding box center [487, 82] width 102 height 13
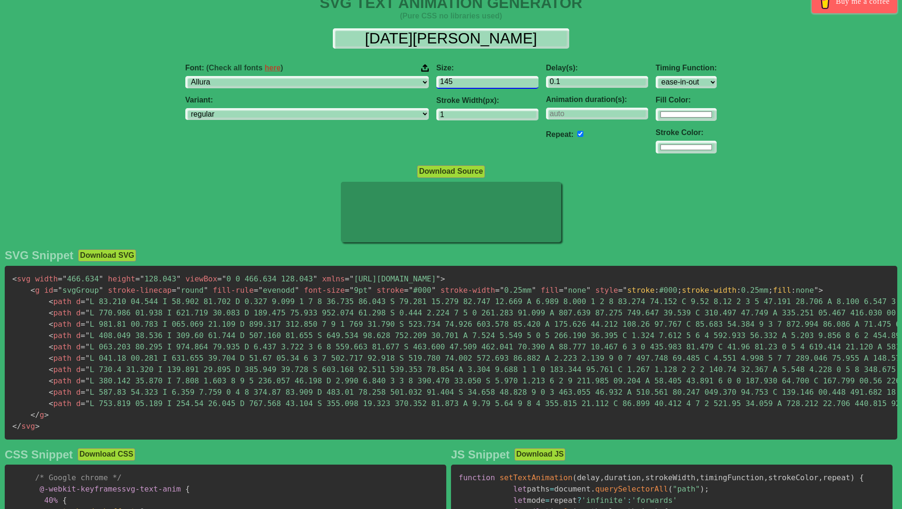
click at [475, 86] on input "145" at bounding box center [487, 82] width 102 height 13
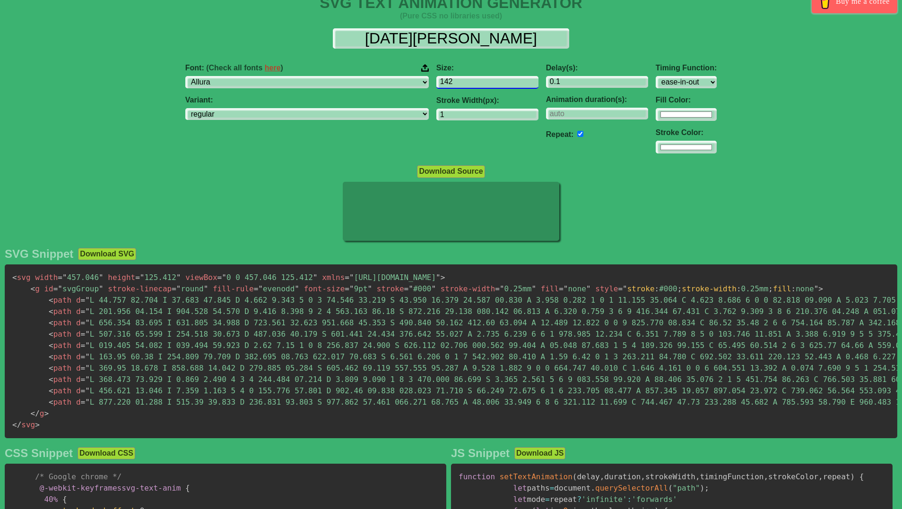
click at [475, 86] on input "142" at bounding box center [487, 82] width 102 height 13
click at [475, 86] on input "141" at bounding box center [487, 82] width 102 height 13
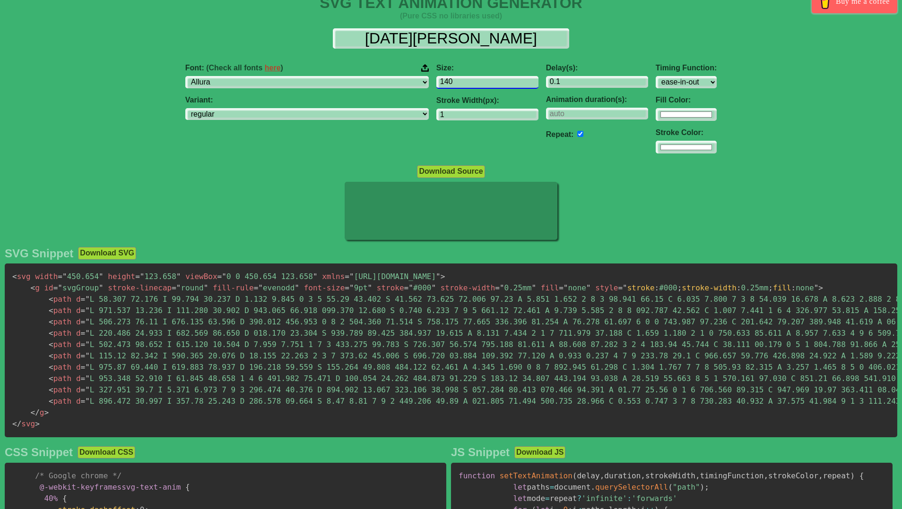
click at [475, 86] on input "140" at bounding box center [487, 82] width 102 height 13
click at [475, 86] on input "139" at bounding box center [487, 82] width 102 height 13
click at [475, 86] on input "138" at bounding box center [487, 82] width 102 height 13
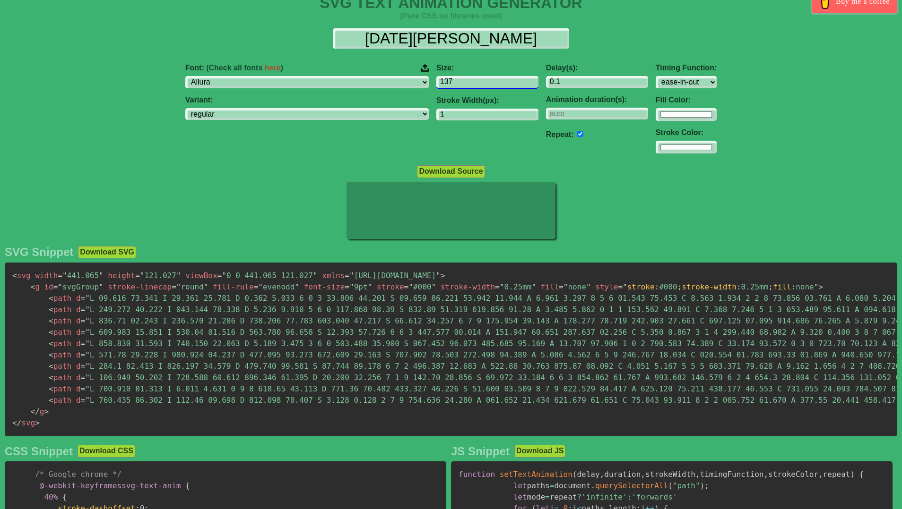
click at [475, 86] on input "137" at bounding box center [487, 82] width 102 height 13
click at [475, 86] on input "136" at bounding box center [487, 82] width 102 height 13
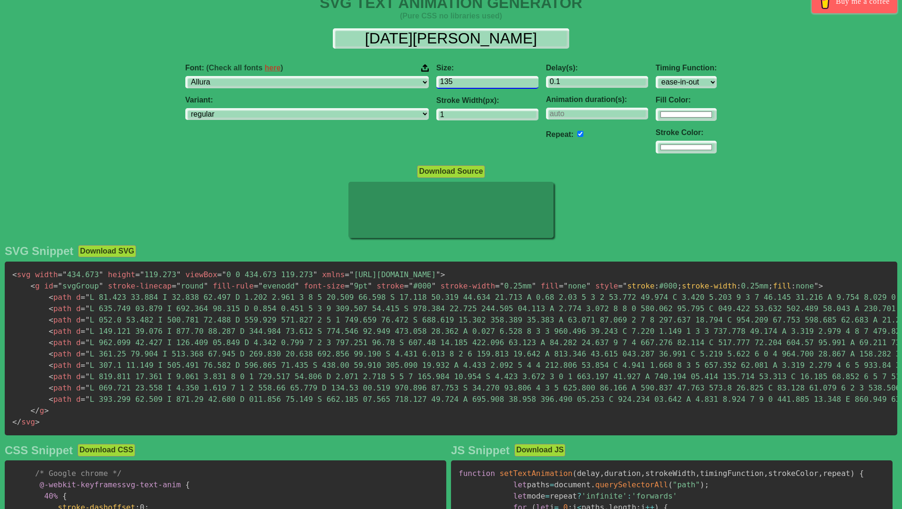
click at [475, 86] on input "135" at bounding box center [487, 82] width 102 height 13
click at [475, 86] on input "134" at bounding box center [487, 82] width 102 height 13
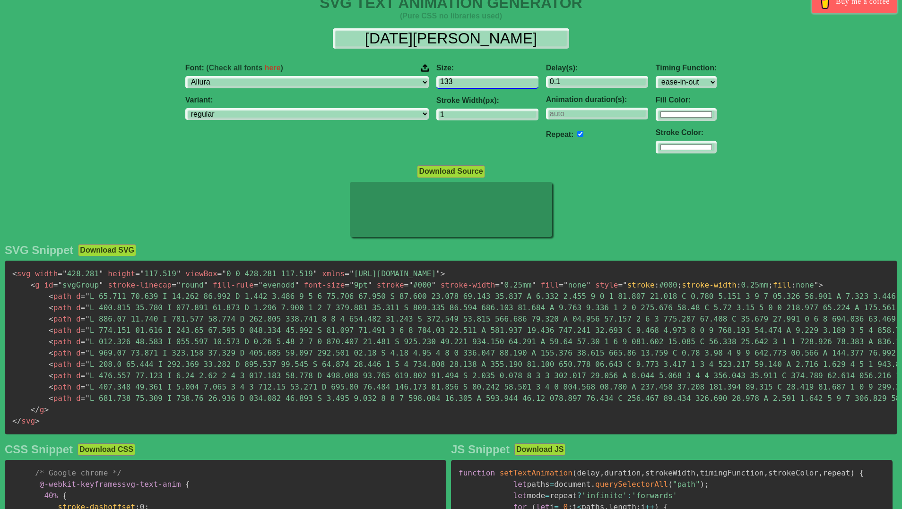
click at [475, 86] on input "133" at bounding box center [487, 82] width 102 height 13
click at [475, 86] on input "132" at bounding box center [487, 82] width 102 height 13
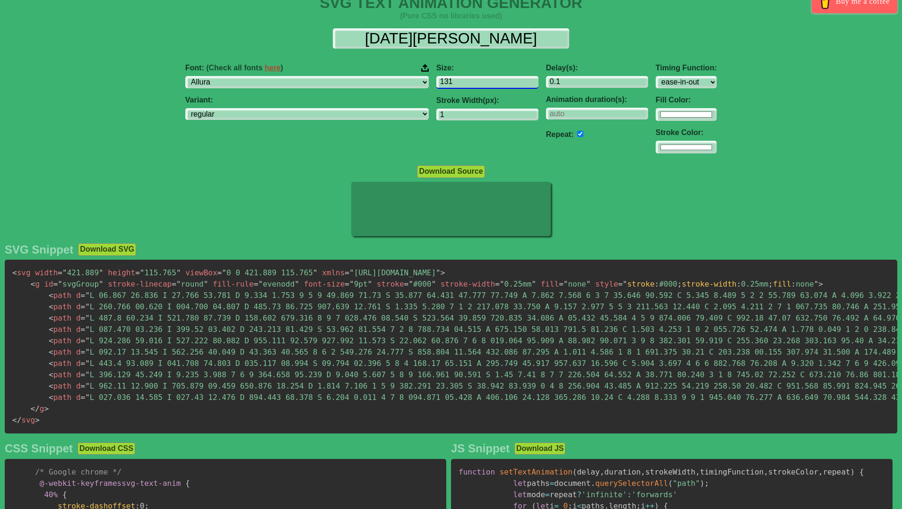
click at [475, 86] on input "131" at bounding box center [487, 82] width 102 height 13
type input "130"
click at [475, 86] on input "130" at bounding box center [487, 82] width 102 height 13
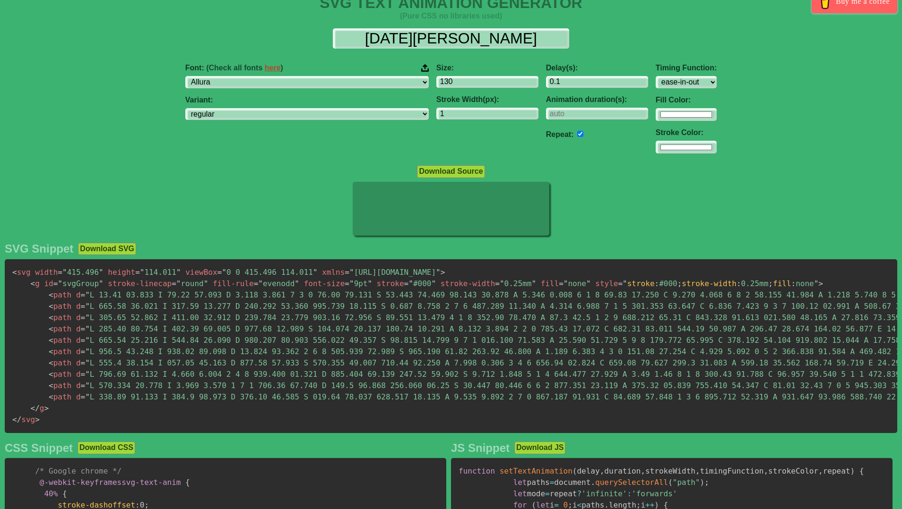
click at [273, 164] on div "SVG TEXT ANIMATION GENERATOR (Pure CSS no libraries used) Buy me a coffee [DATE…" at bounding box center [451, 439] width 902 height 891
